Goal: Task Accomplishment & Management: Manage account settings

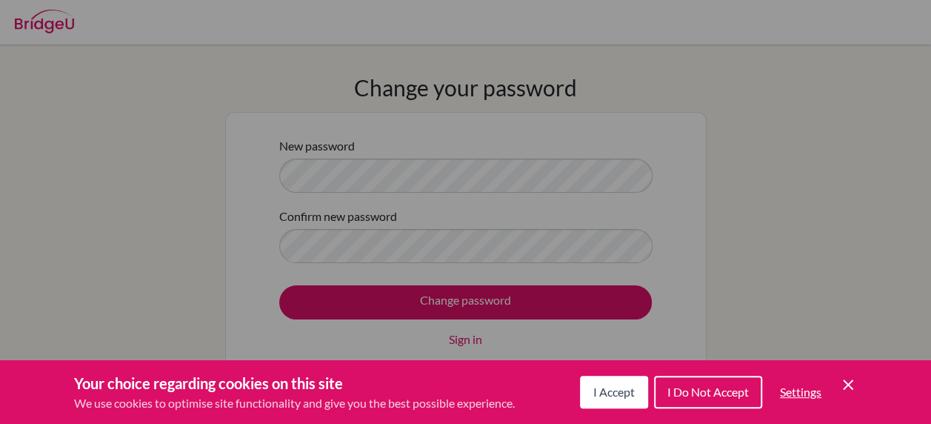
click at [705, 387] on span "I Do Not Accept" at bounding box center [707, 391] width 81 height 14
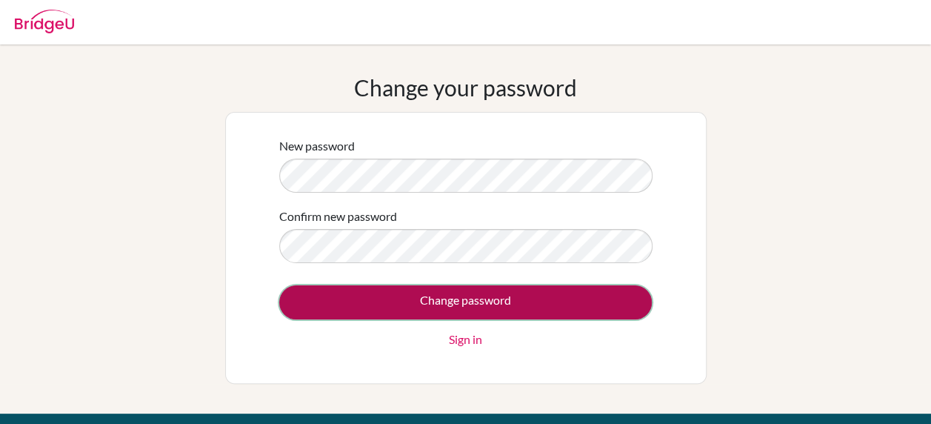
click at [459, 298] on input "Change password" at bounding box center [465, 302] width 373 height 34
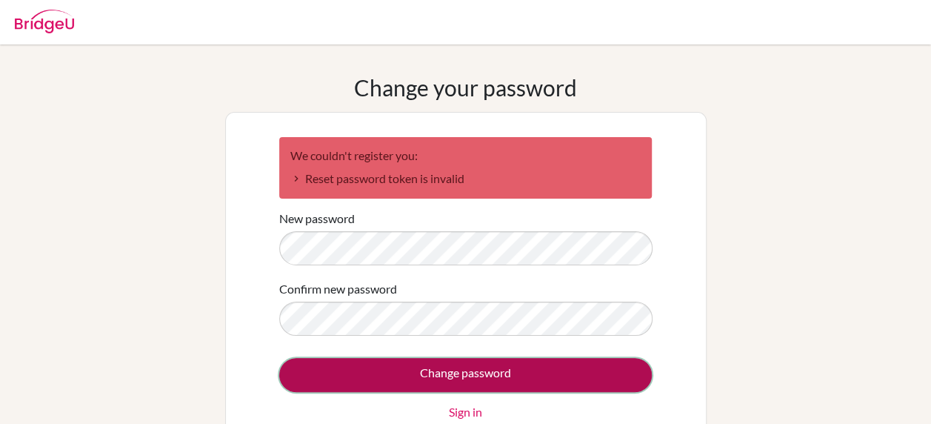
click at [464, 372] on input "Change password" at bounding box center [465, 375] width 373 height 34
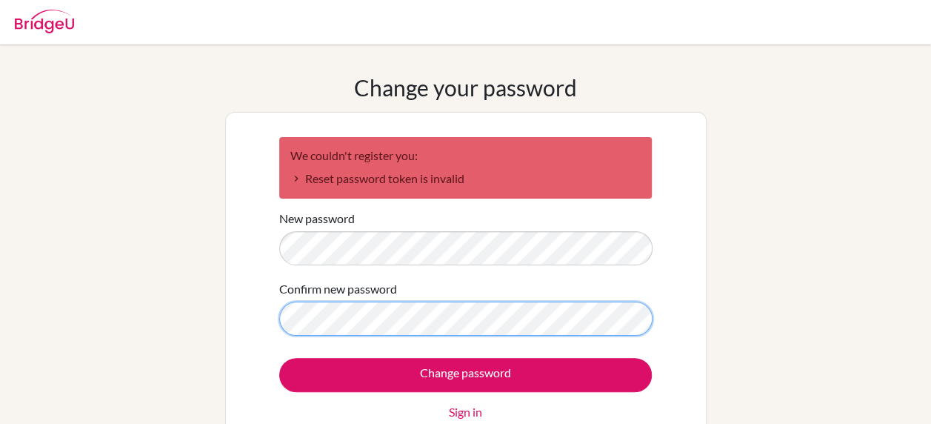
click at [279, 358] on input "Change password" at bounding box center [465, 375] width 373 height 34
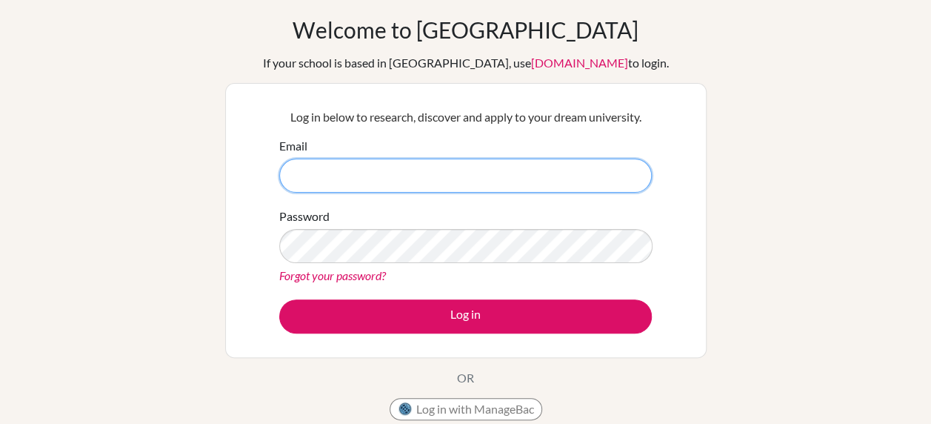
scroll to position [16, 0]
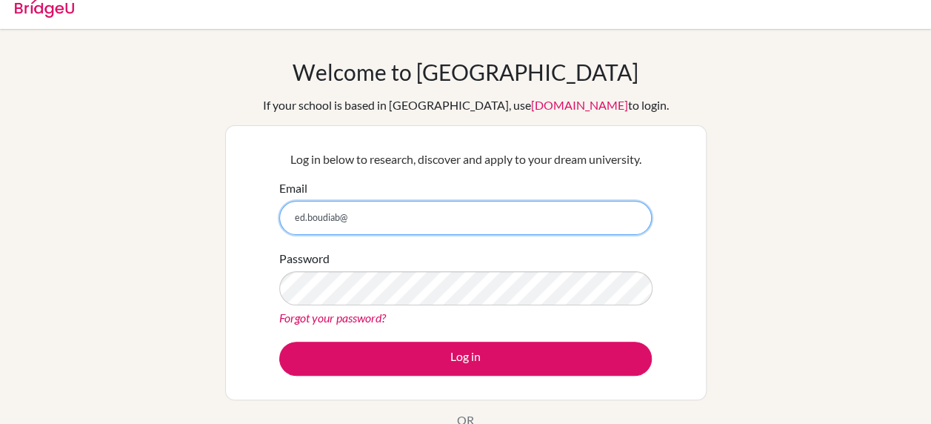
type input "ed.boudiab@aca.edu.kw"
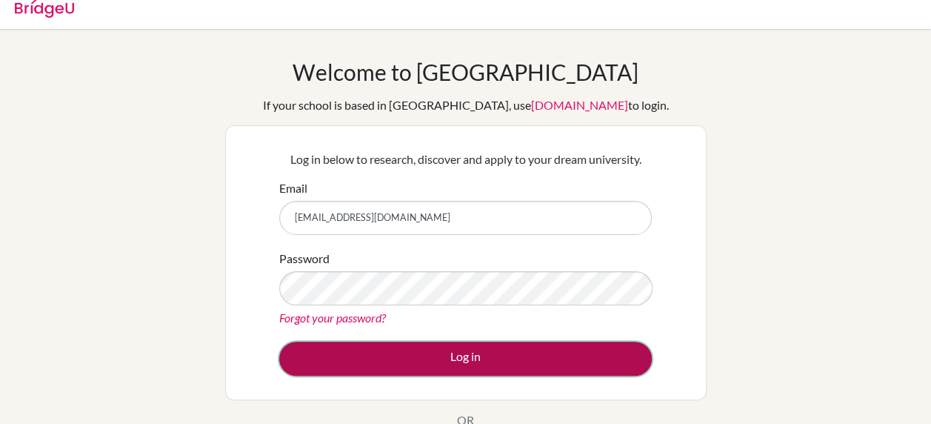
click at [465, 354] on button "Log in" at bounding box center [465, 359] width 373 height 34
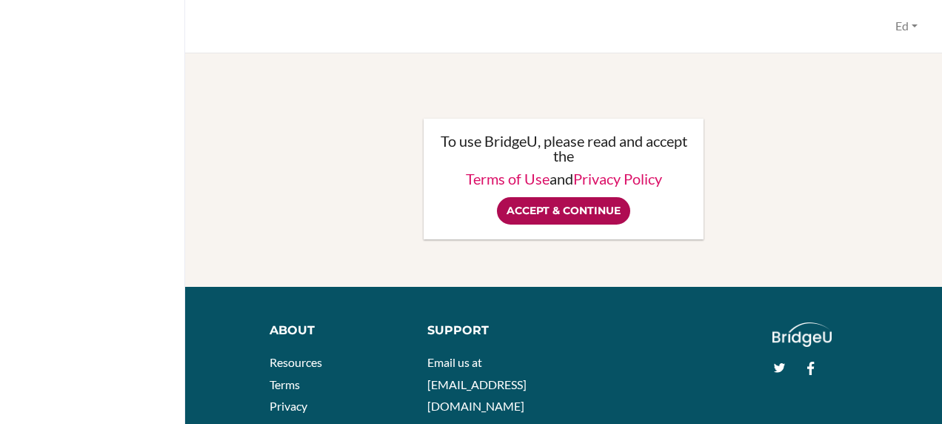
click at [542, 209] on input "Accept & Continue" at bounding box center [563, 210] width 133 height 27
